Goal: Register for event/course

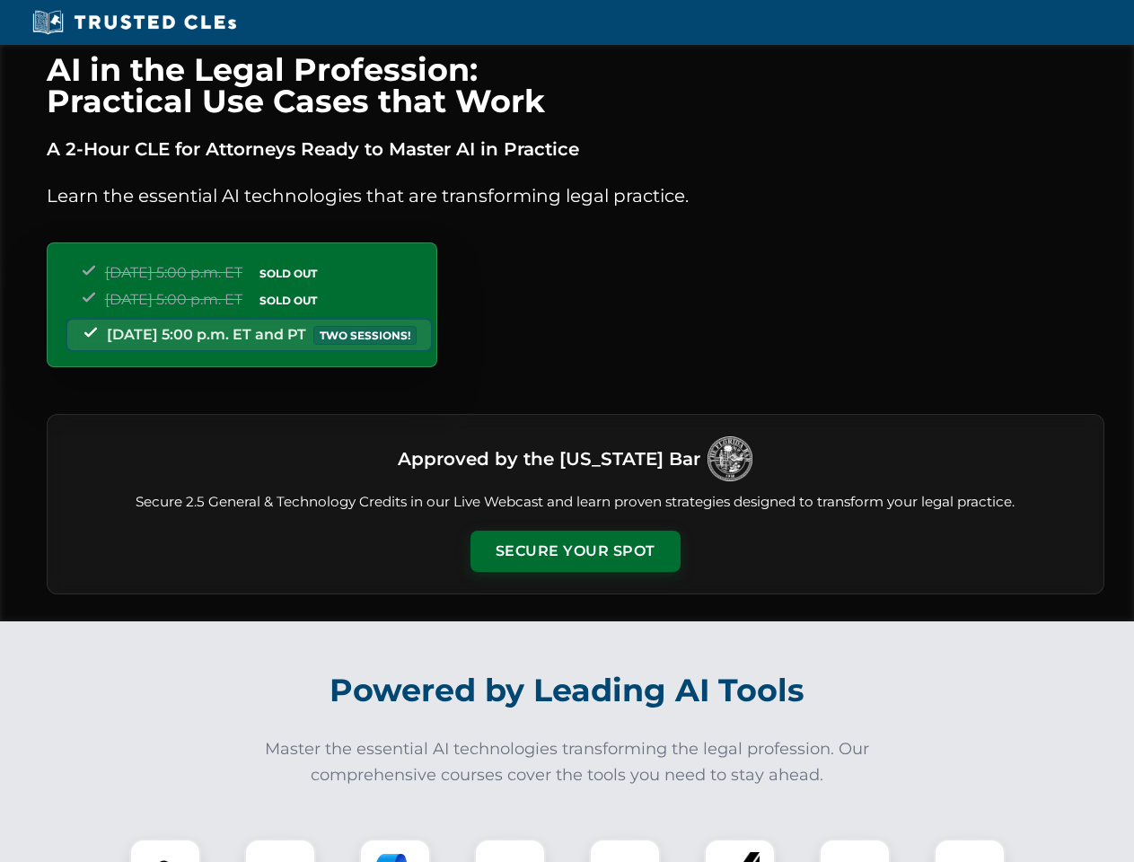
click at [575, 551] on button "Secure Your Spot" at bounding box center [576, 551] width 210 height 41
click at [165, 851] on img at bounding box center [165, 875] width 52 height 52
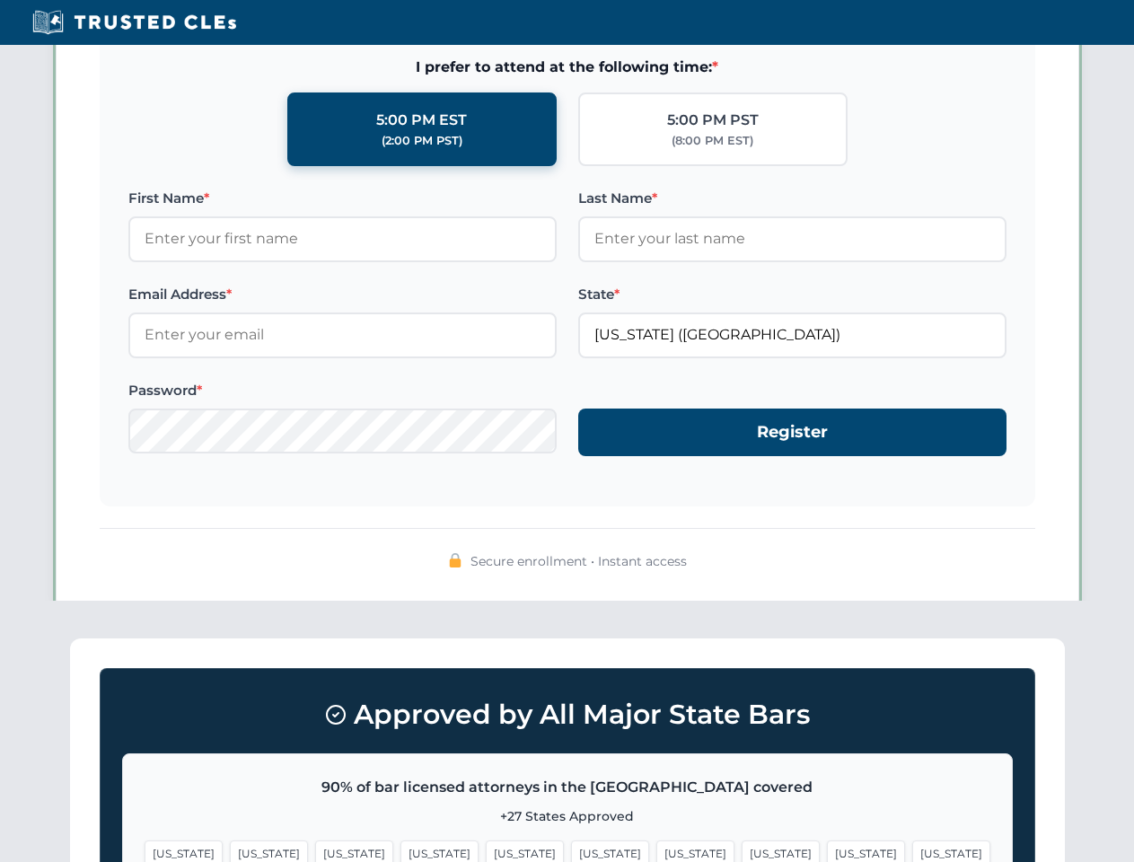
click at [657, 851] on span "[US_STATE]" at bounding box center [696, 854] width 78 height 26
click at [827, 851] on span "[US_STATE]" at bounding box center [866, 854] width 78 height 26
